Goal: Task Accomplishment & Management: Use online tool/utility

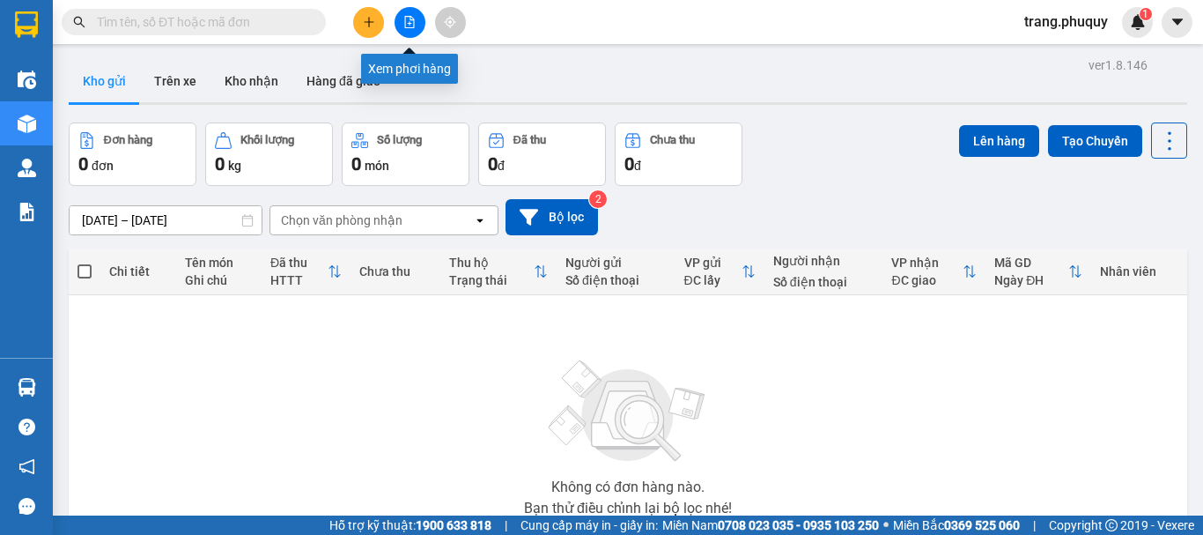
click at [407, 28] on button at bounding box center [410, 22] width 31 height 31
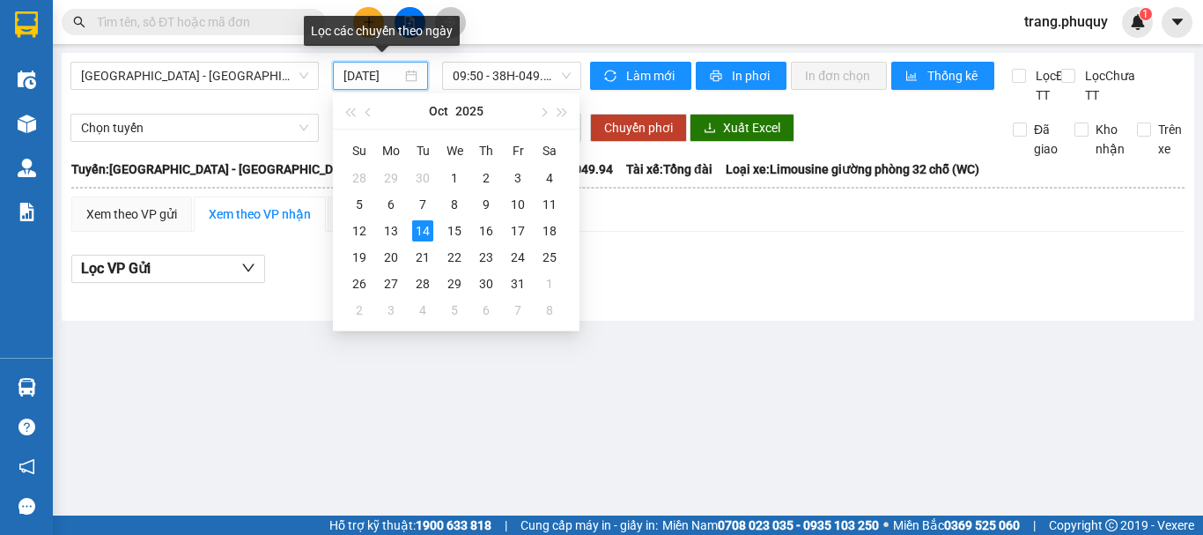
click at [372, 81] on input "[DATE]" at bounding box center [373, 75] width 58 height 19
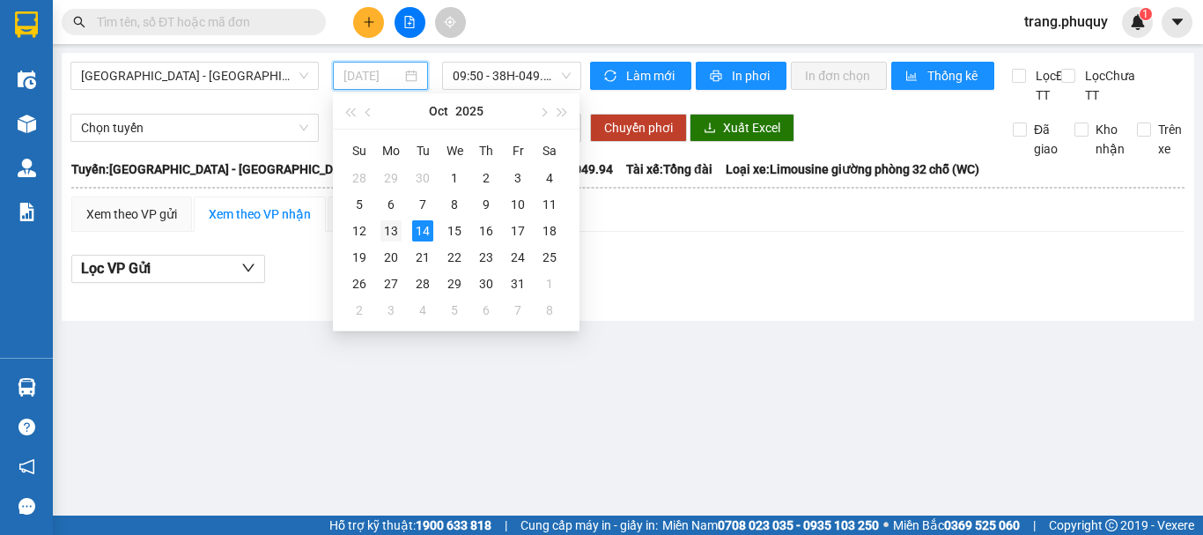
click at [392, 223] on div "13" at bounding box center [391, 230] width 21 height 21
type input "[DATE]"
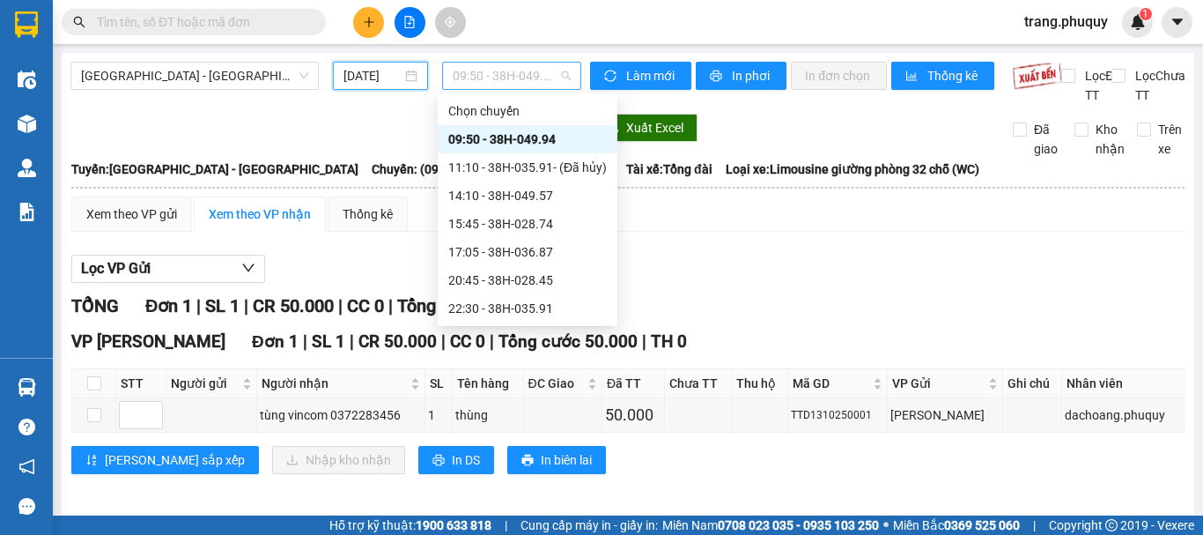
click at [469, 76] on span "09:50 - 38H-049.94" at bounding box center [512, 76] width 118 height 26
click at [534, 254] on div "17:05 - 38H-036.87" at bounding box center [527, 251] width 159 height 19
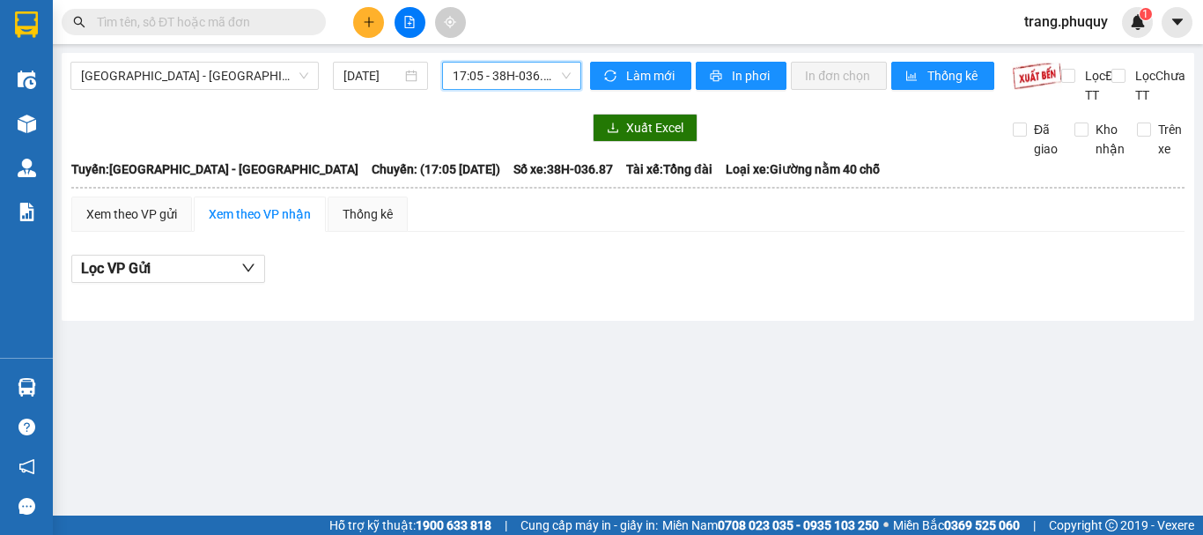
click at [528, 69] on span "17:05 - 38H-036.87" at bounding box center [512, 76] width 118 height 26
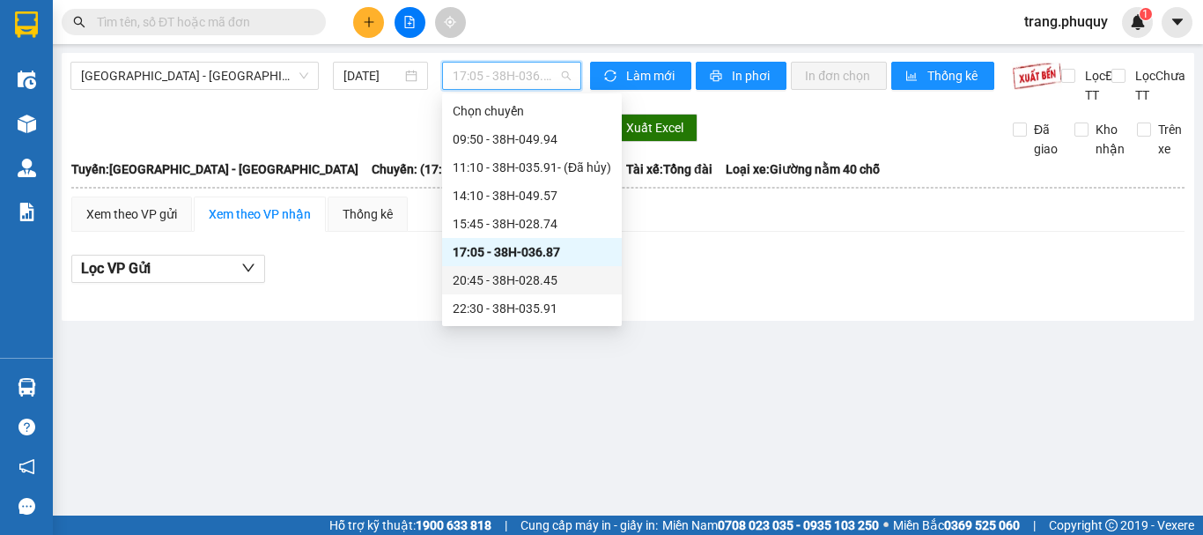
click at [536, 287] on div "20:45 - 38H-028.45" at bounding box center [532, 279] width 159 height 19
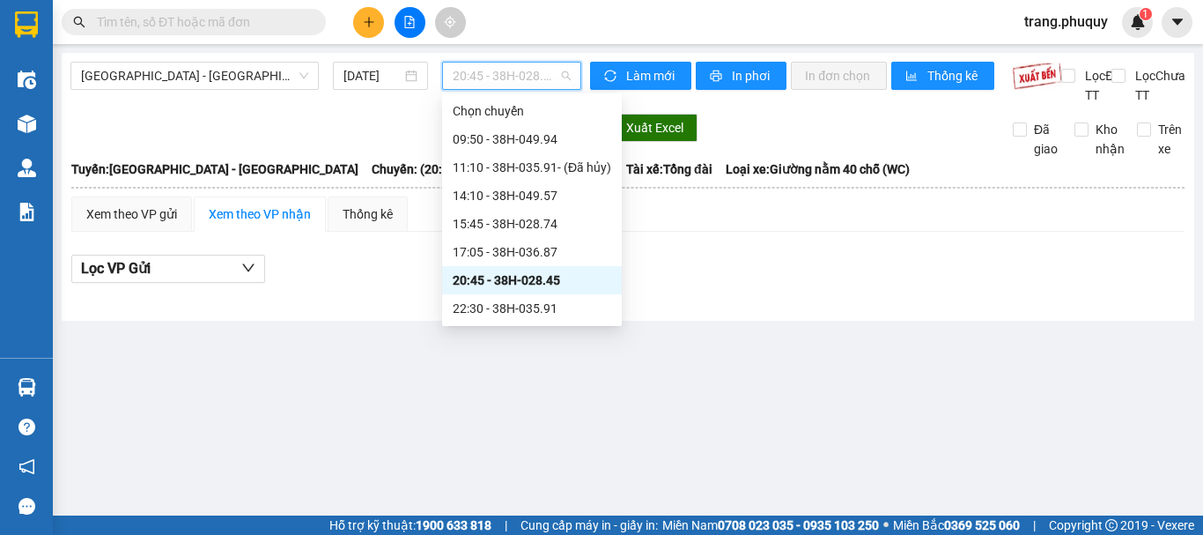
click at [549, 71] on span "20:45 - 38H-028.45" at bounding box center [512, 76] width 118 height 26
click at [535, 302] on div "22:30 - 38H-035.91" at bounding box center [532, 308] width 159 height 19
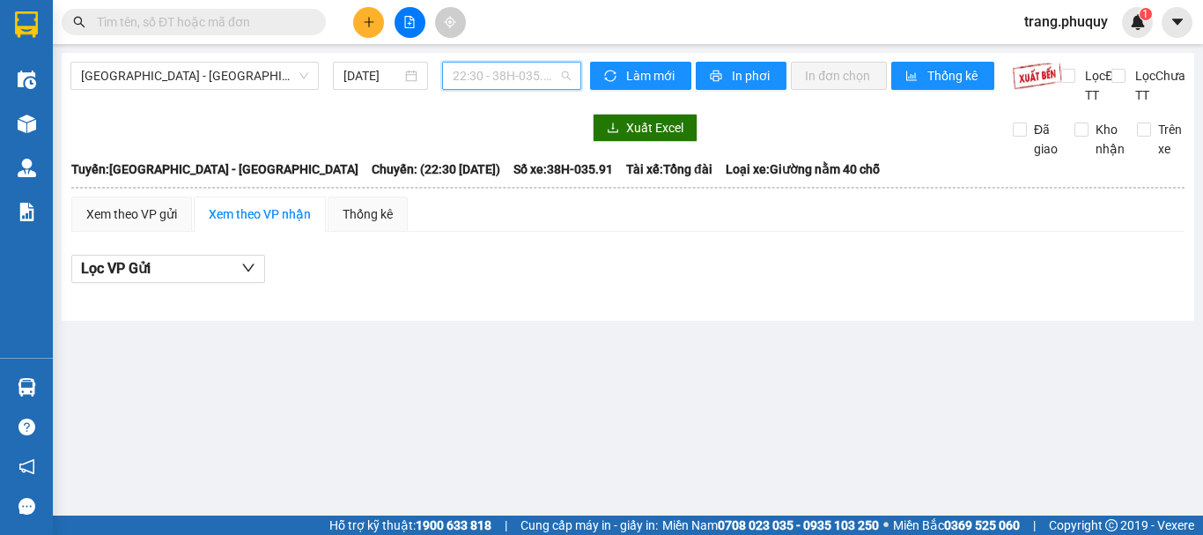
click at [480, 82] on span "22:30 - 38H-035.91" at bounding box center [512, 76] width 118 height 26
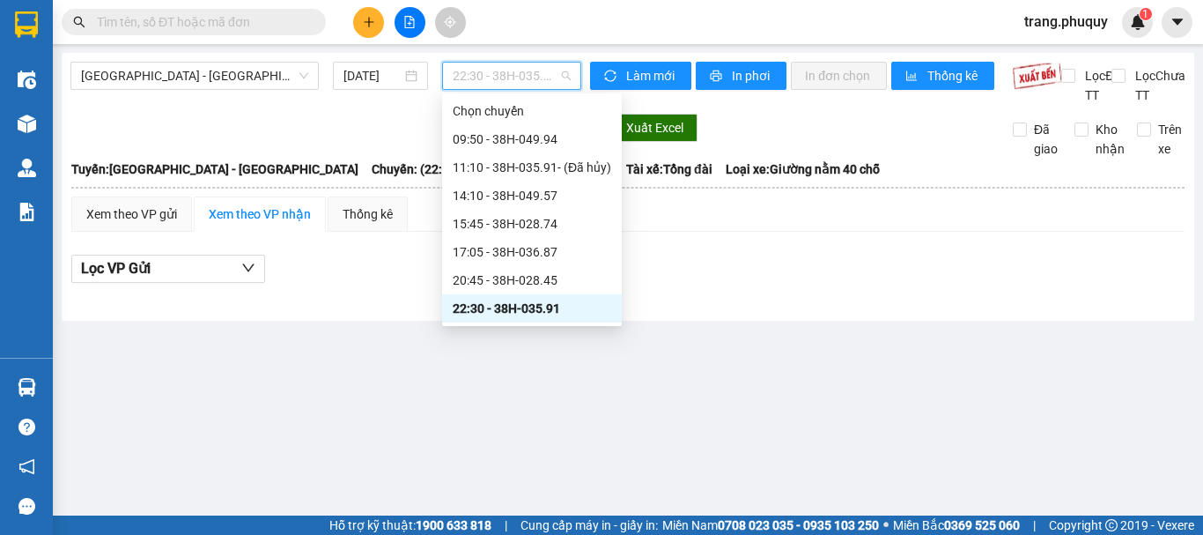
scroll to position [28, 0]
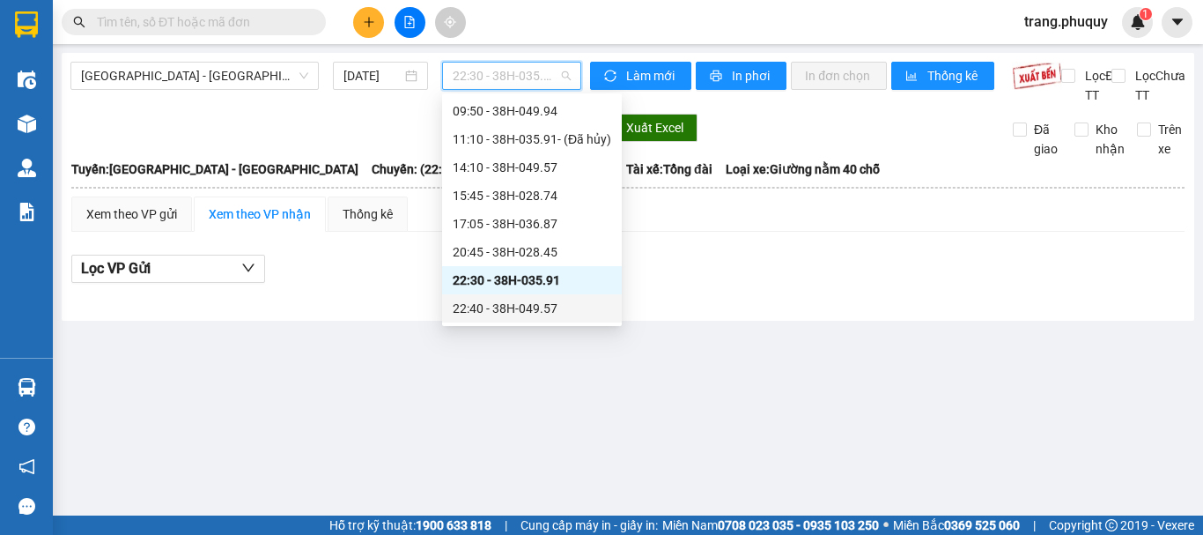
click at [522, 308] on div "22:40 - 38H-049.57" at bounding box center [532, 308] width 159 height 19
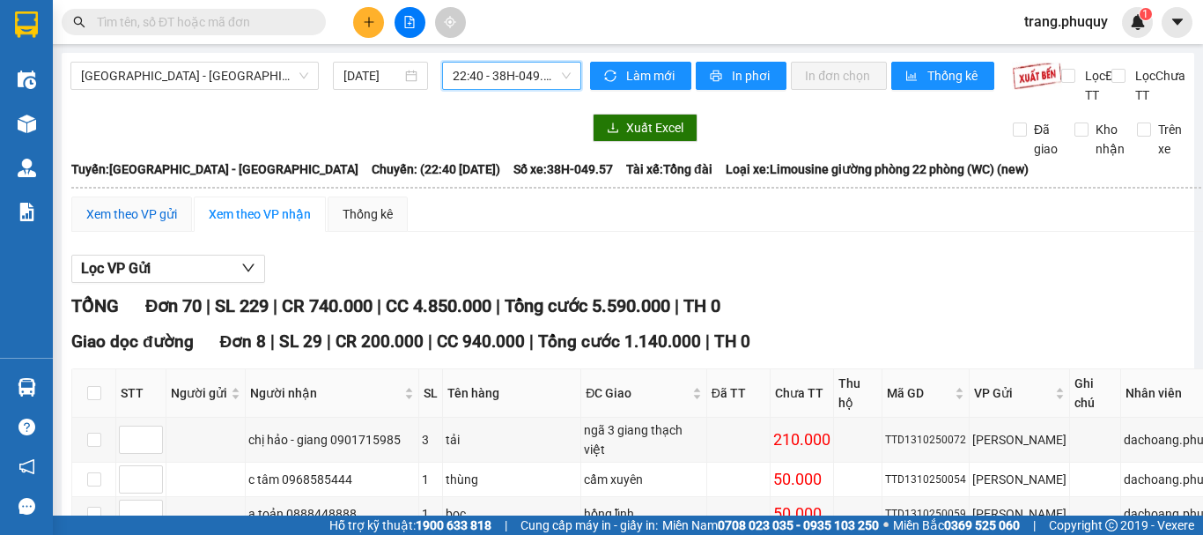
click at [143, 224] on div "Xem theo VP gửi" at bounding box center [131, 213] width 91 height 19
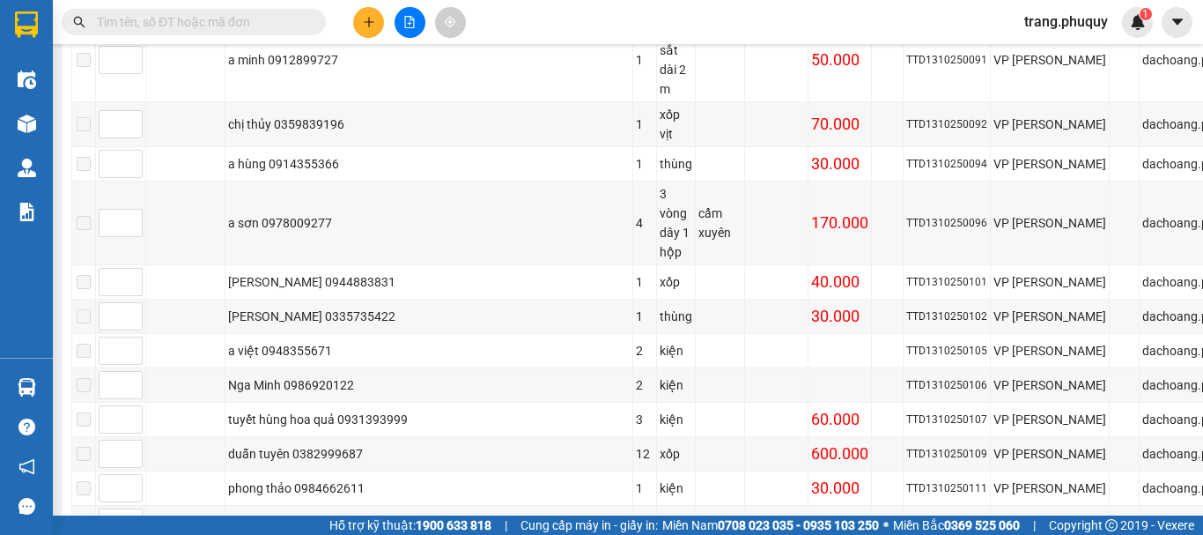
scroll to position [2491, 0]
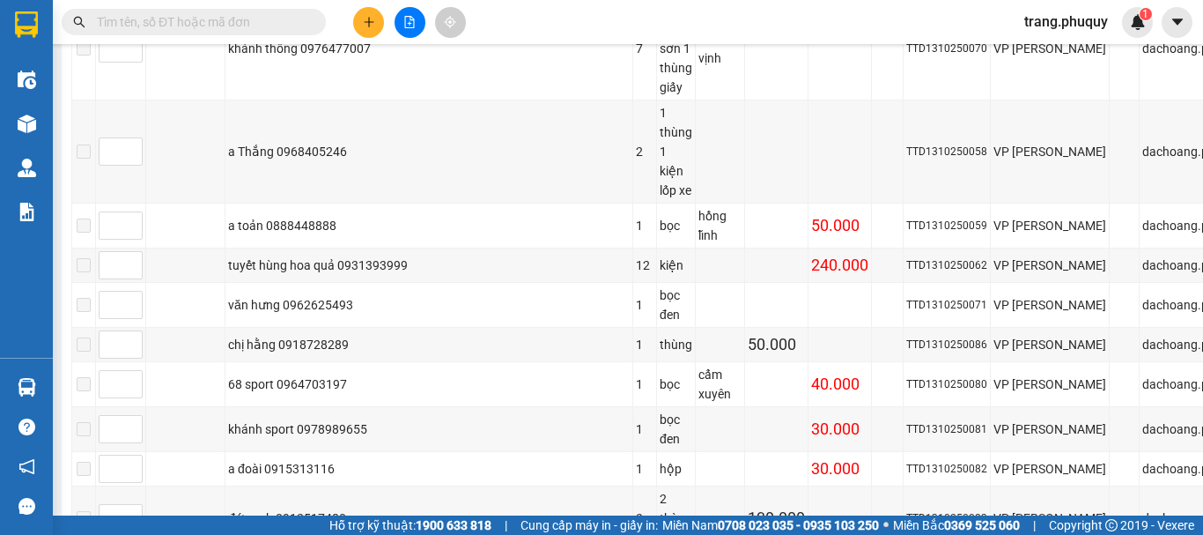
scroll to position [1698, 0]
